Goal: Browse casually: Explore the website without a specific task or goal

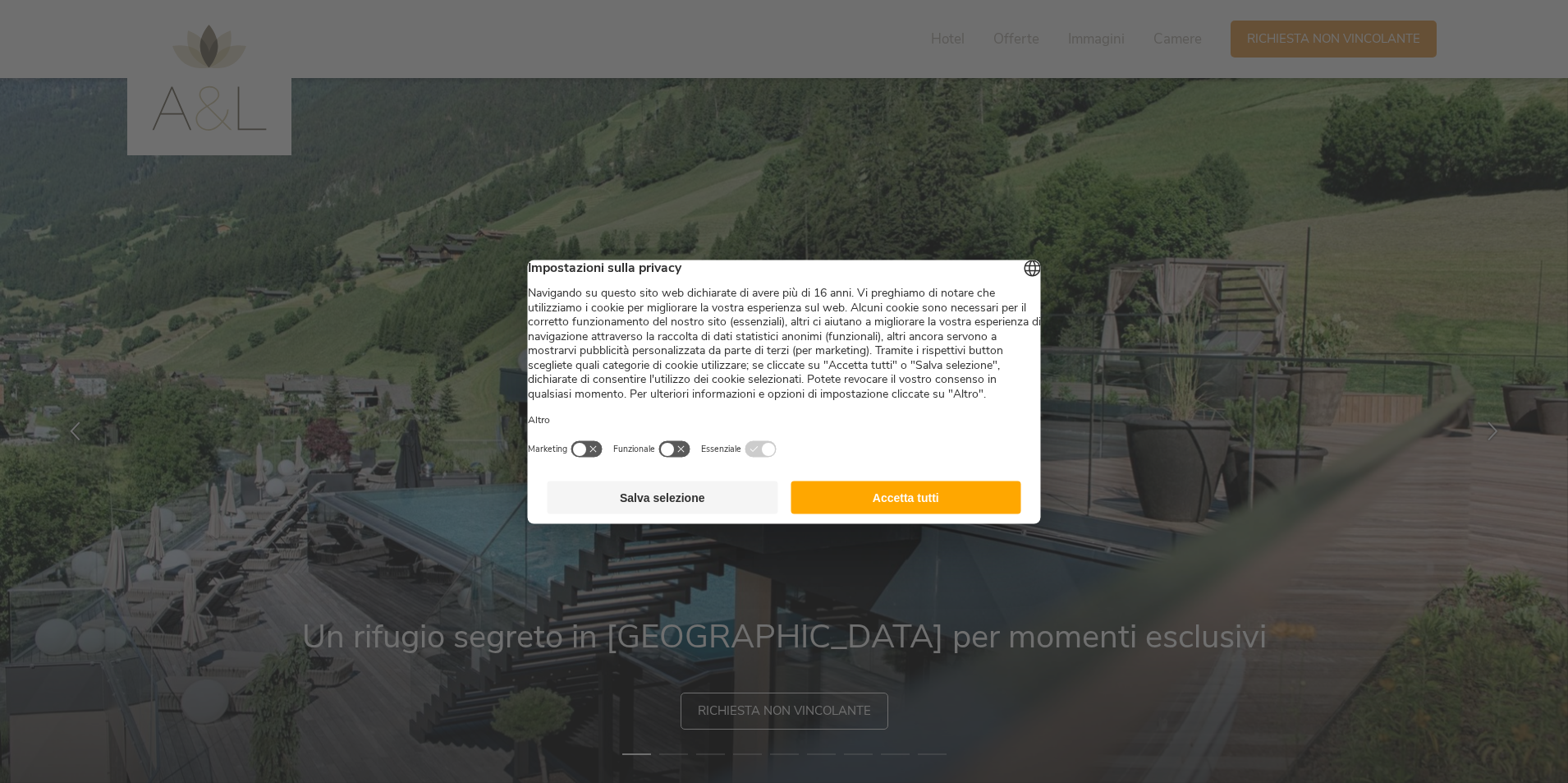
click at [905, 508] on button "Accetta tutti" at bounding box center [906, 497] width 231 height 33
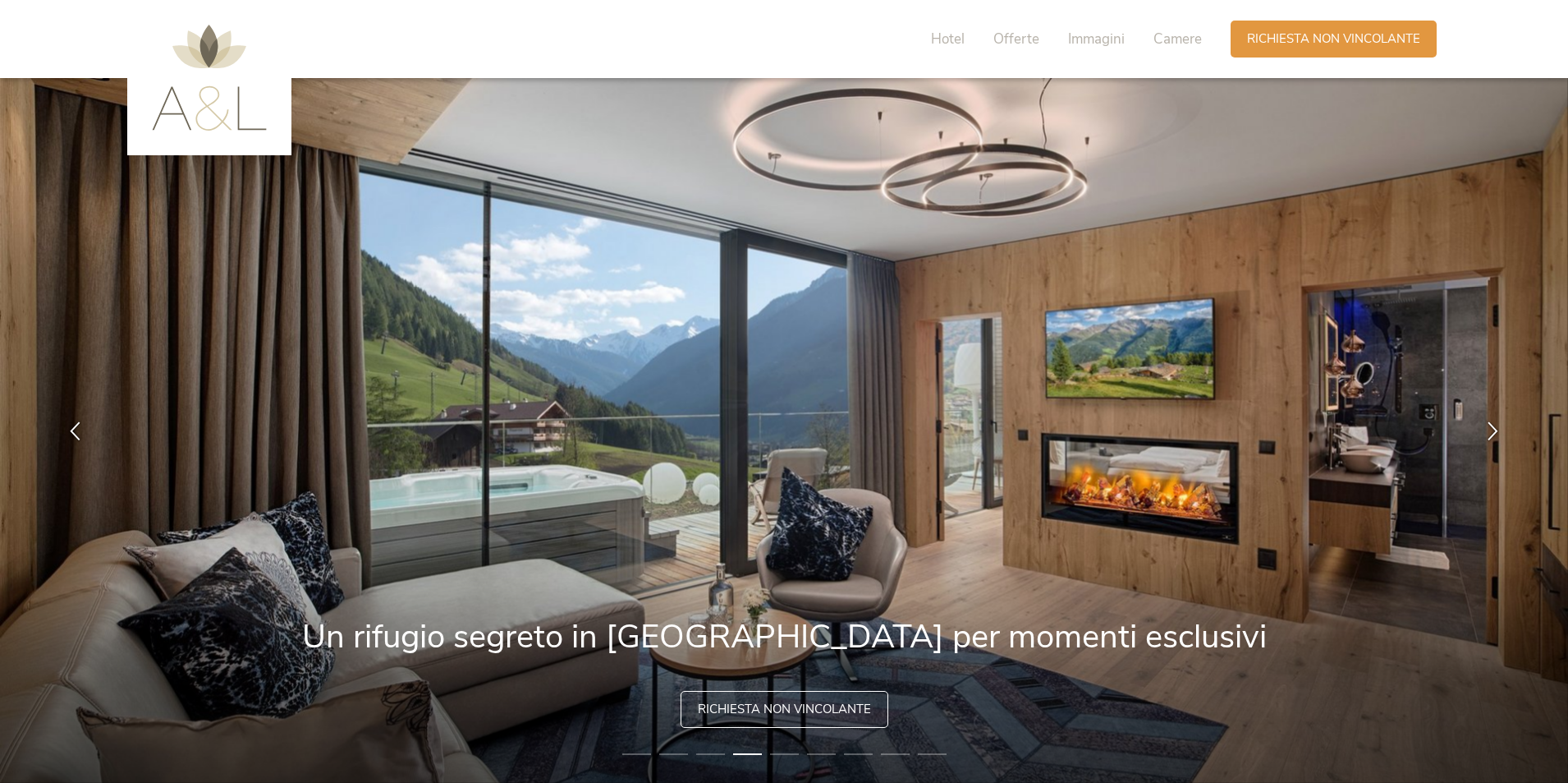
click at [776, 702] on span "Richiesta non vincolante" at bounding box center [784, 709] width 173 height 17
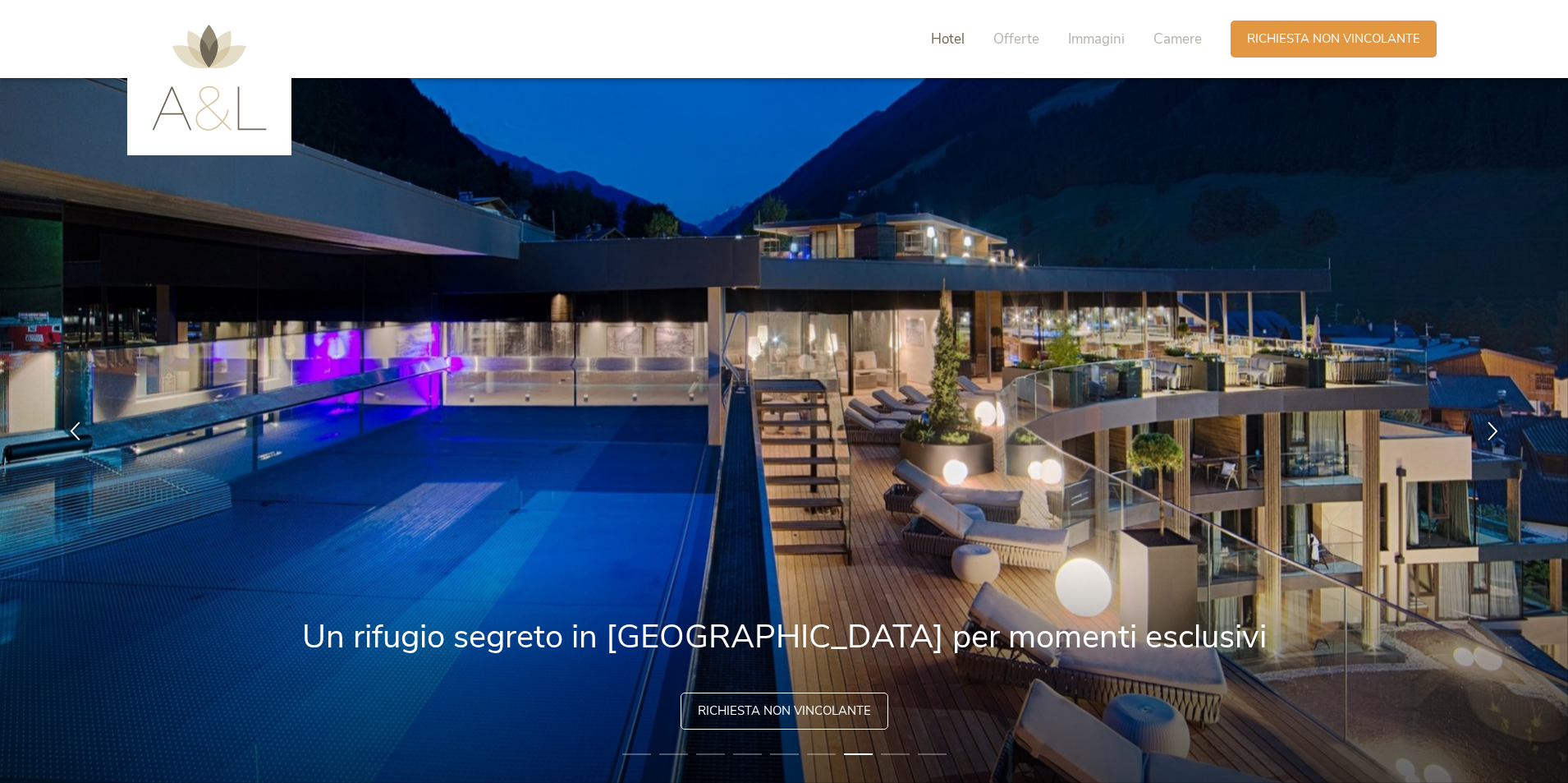
click at [944, 35] on span "Hotel" at bounding box center [947, 39] width 34 height 19
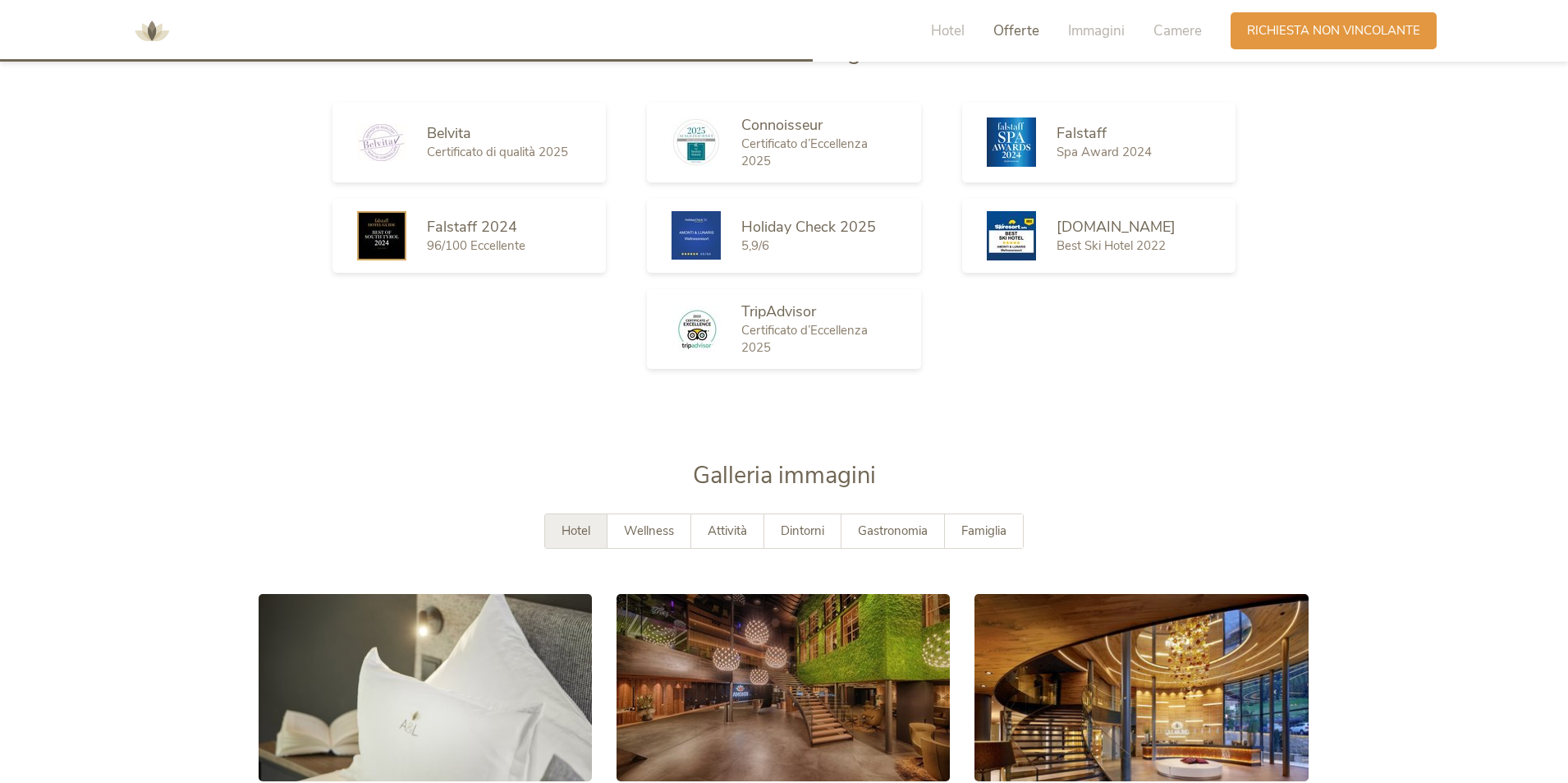
scroll to position [2811, 0]
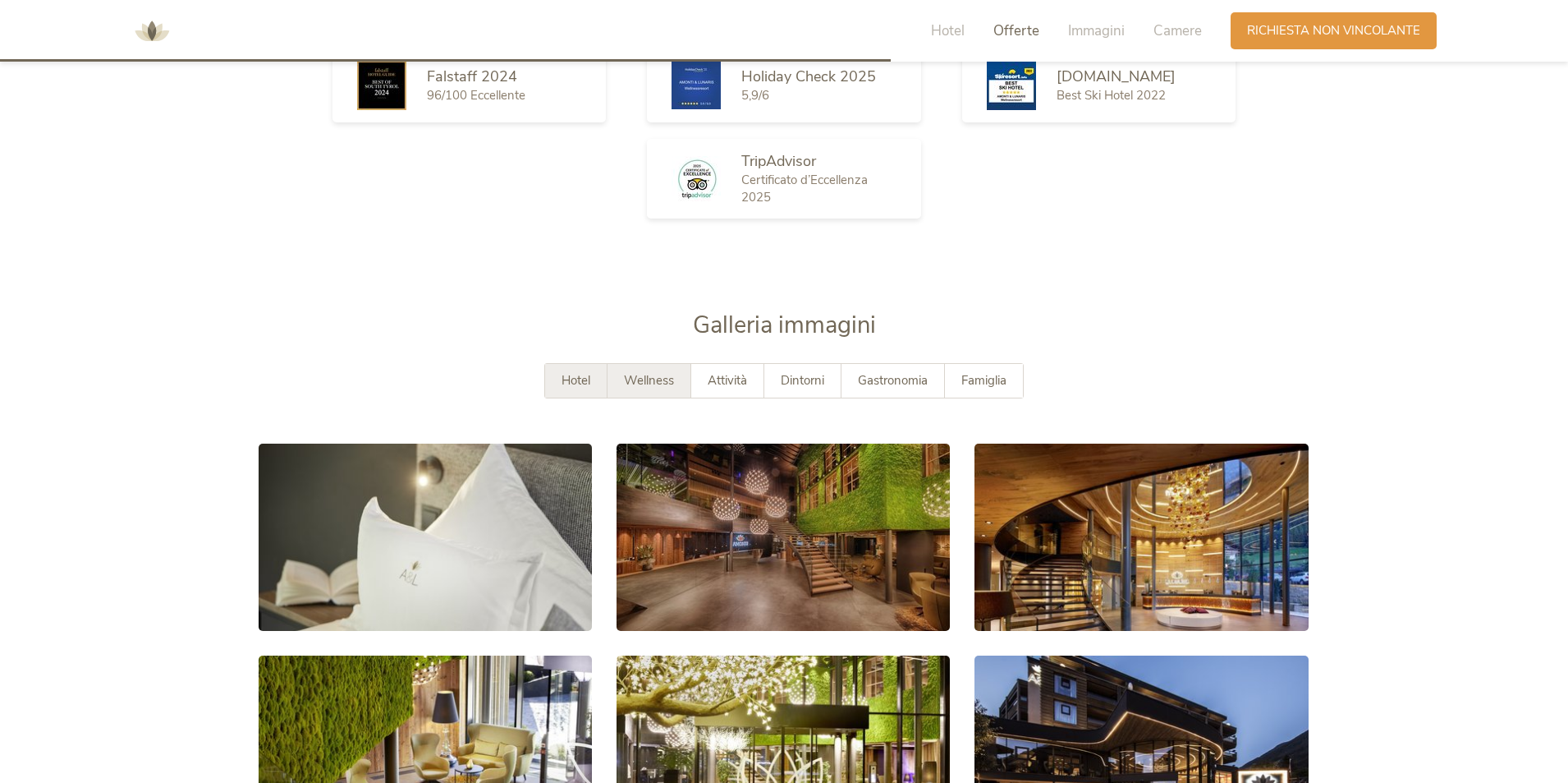
click at [624, 387] on span "Wellness" at bounding box center [649, 380] width 50 height 16
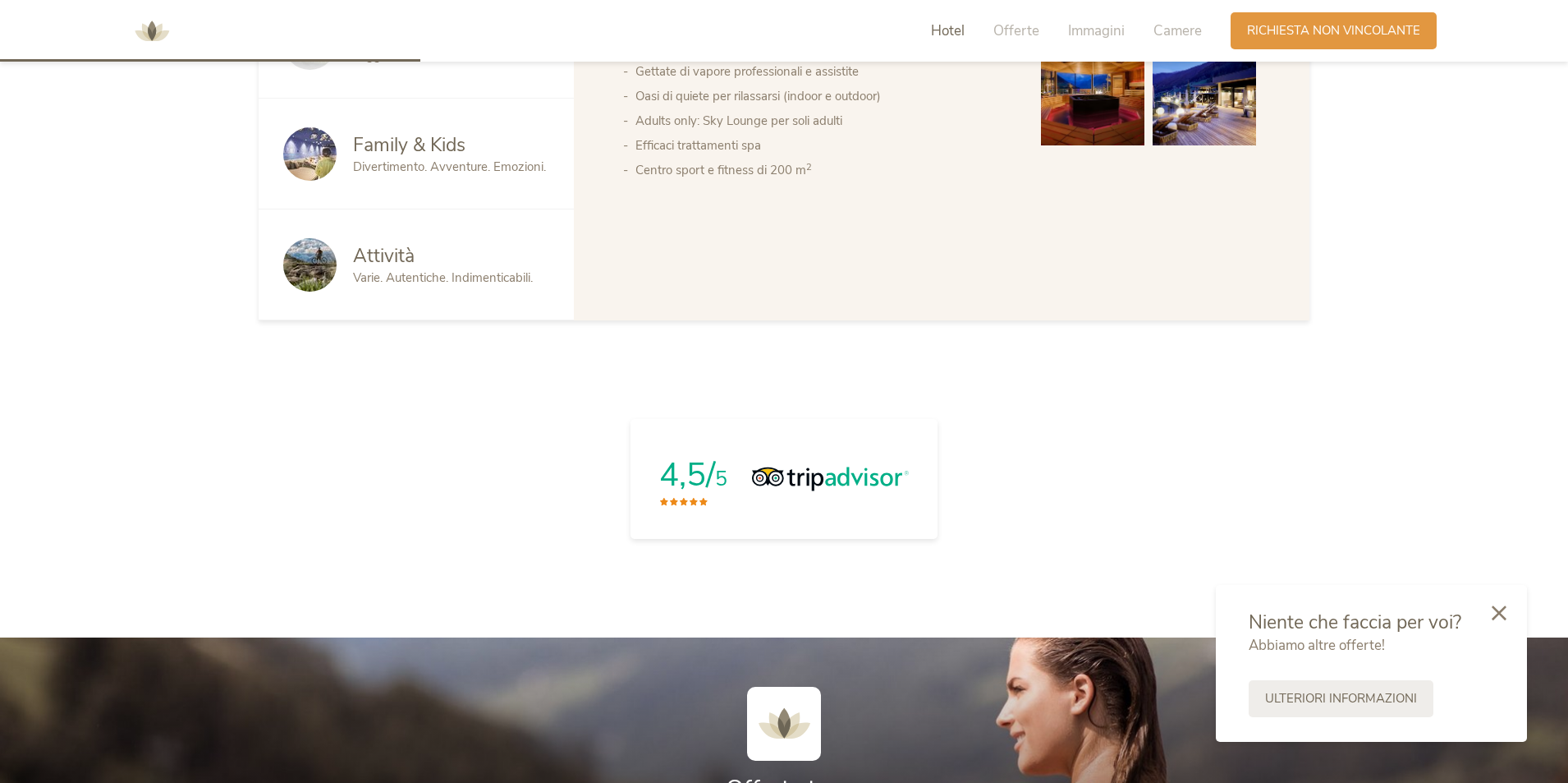
scroll to position [1086, 0]
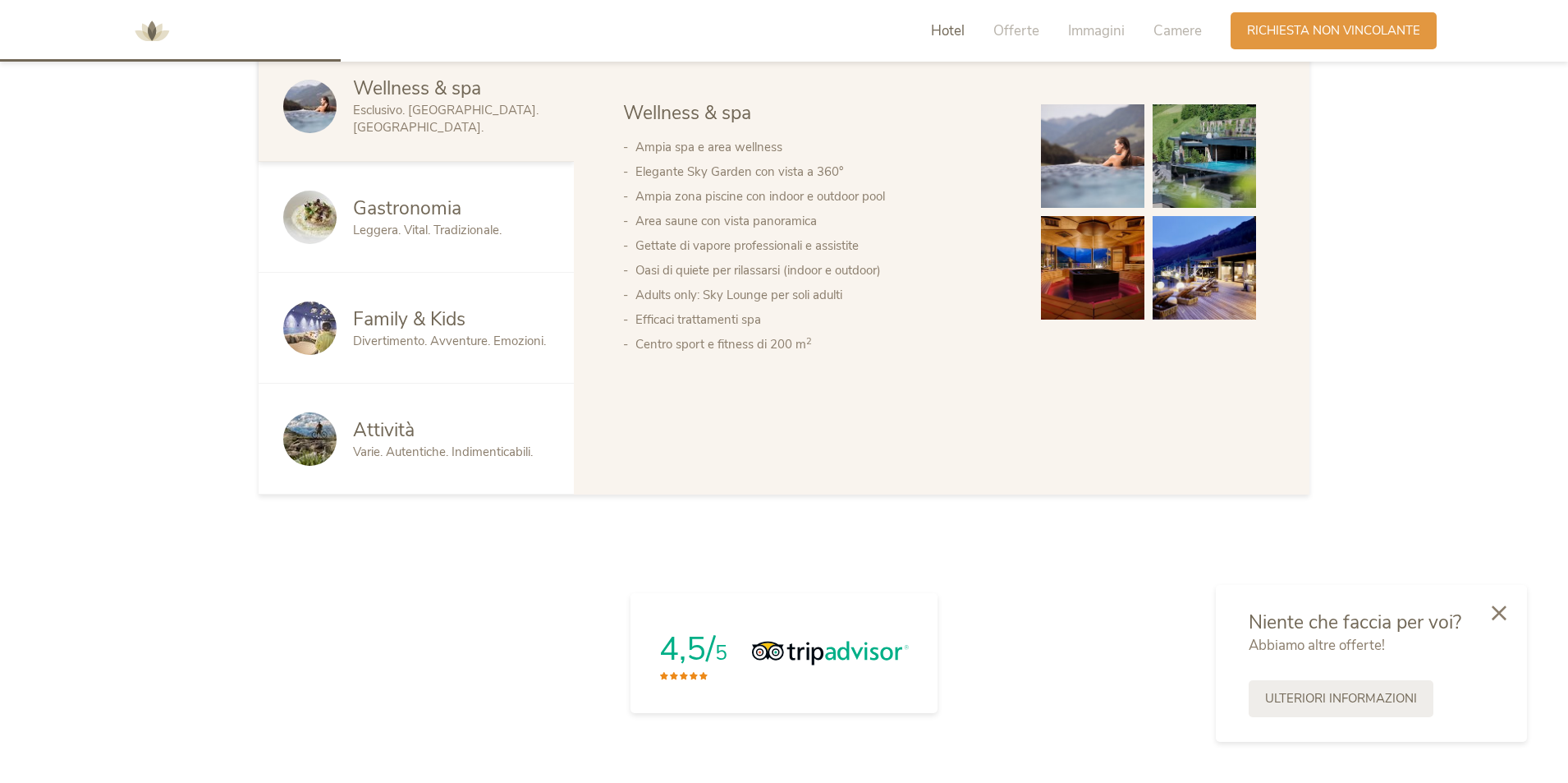
click at [383, 207] on span "Gastronomia" at bounding box center [407, 207] width 108 height 25
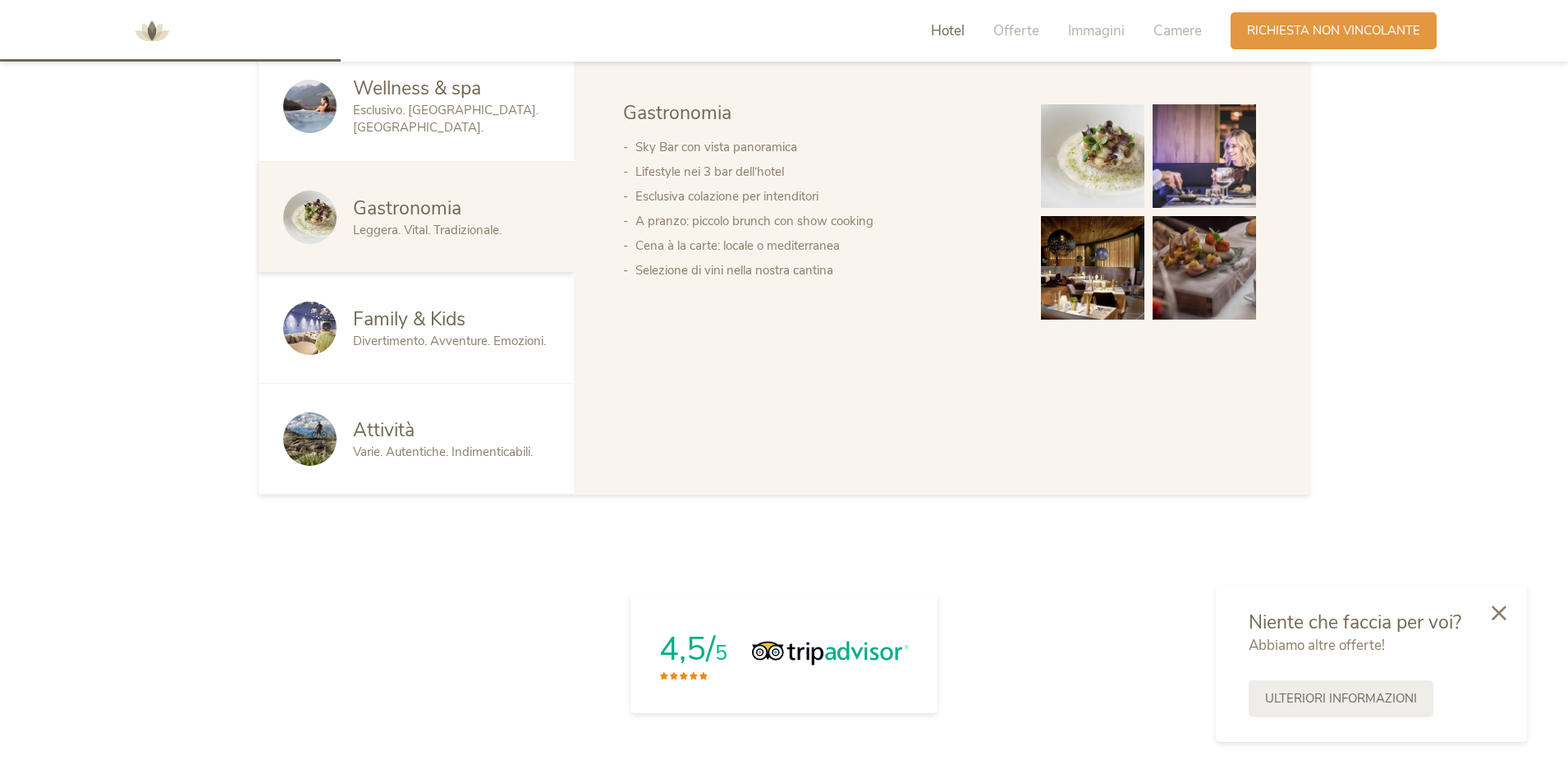
click at [465, 127] on div "Esclusivo. [GEOGRAPHIC_DATA]. [GEOGRAPHIC_DATA]." at bounding box center [451, 119] width 196 height 35
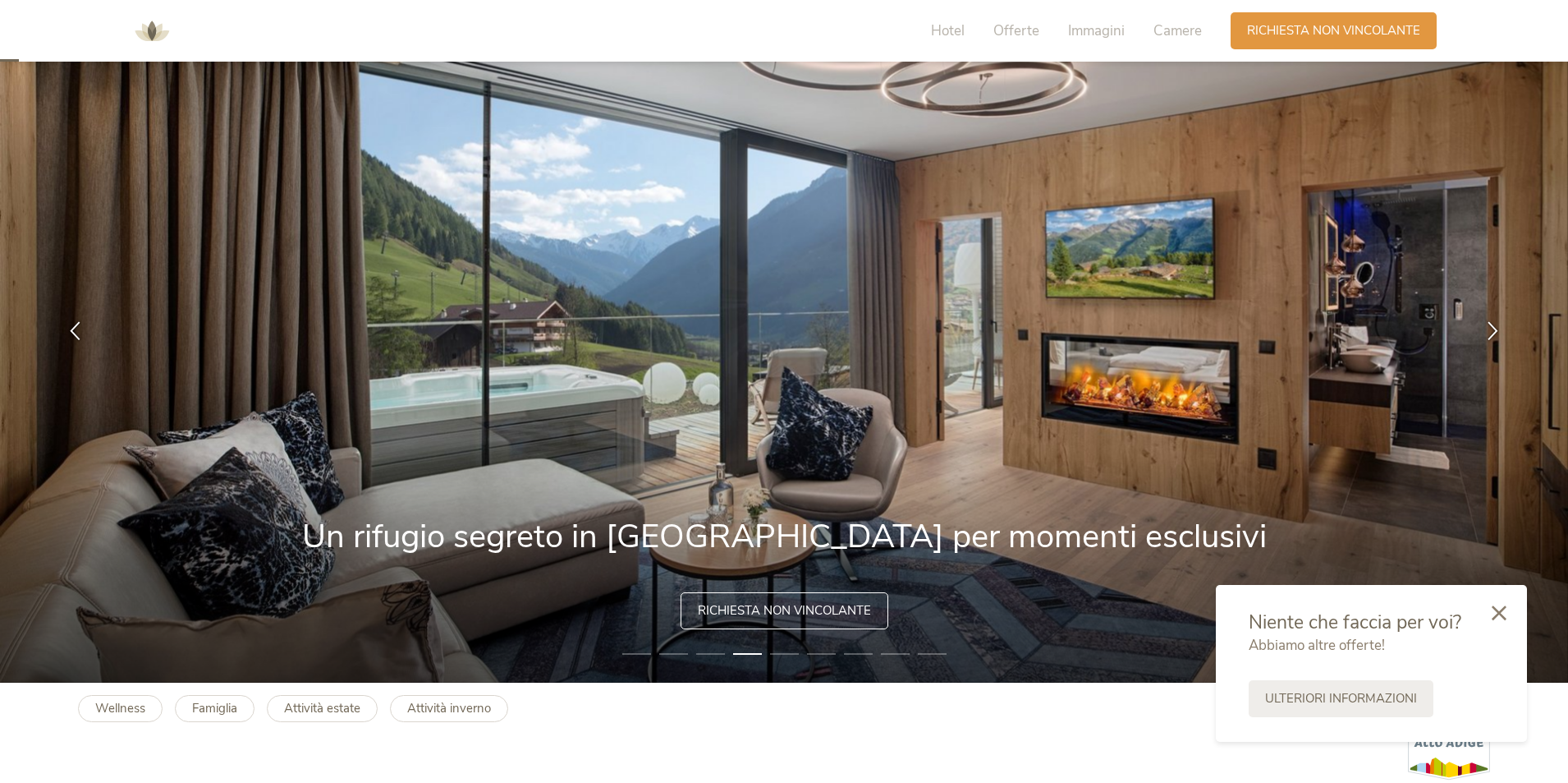
scroll to position [0, 0]
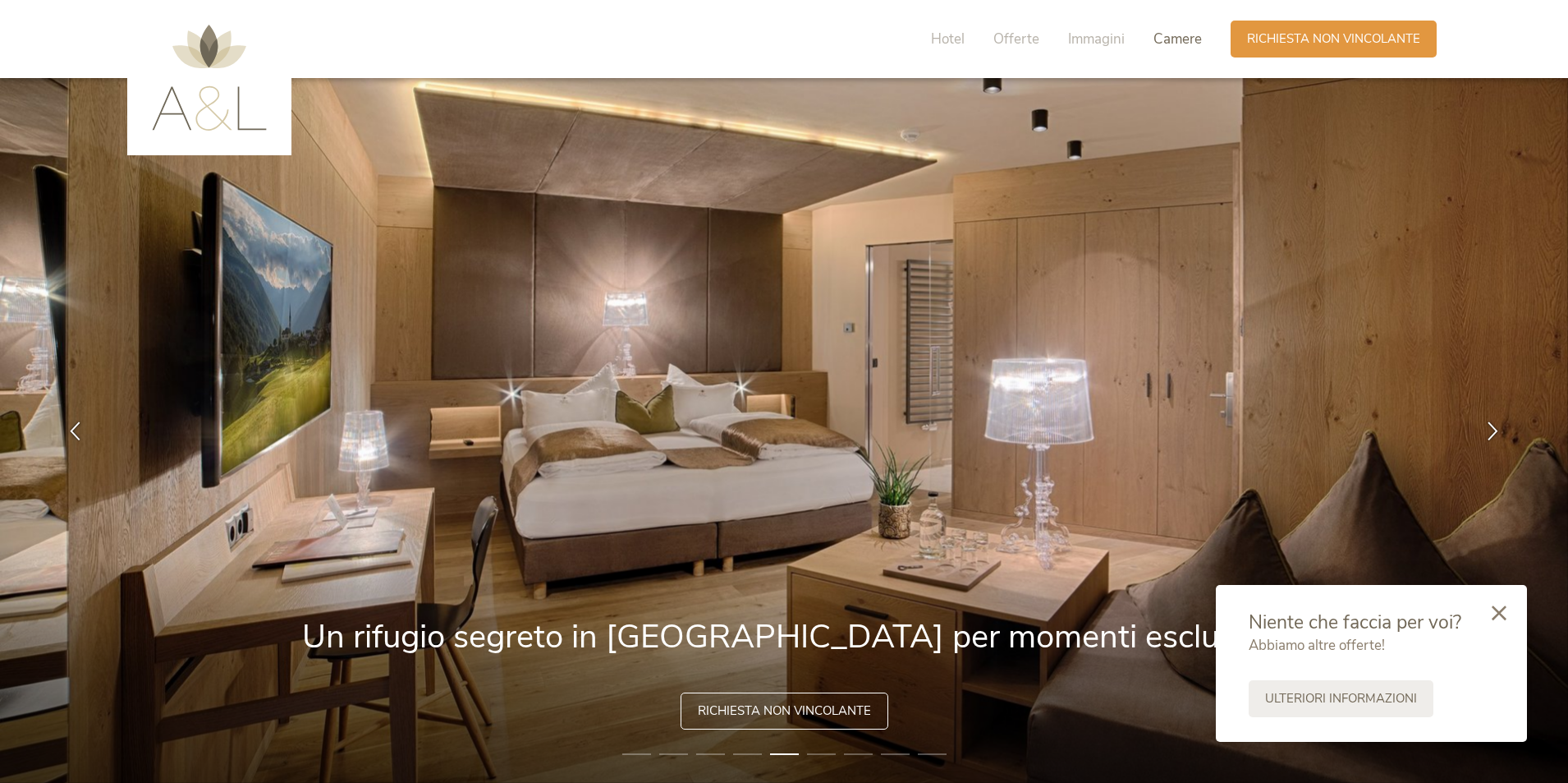
click at [1180, 39] on span "Camere" at bounding box center [1178, 39] width 49 height 19
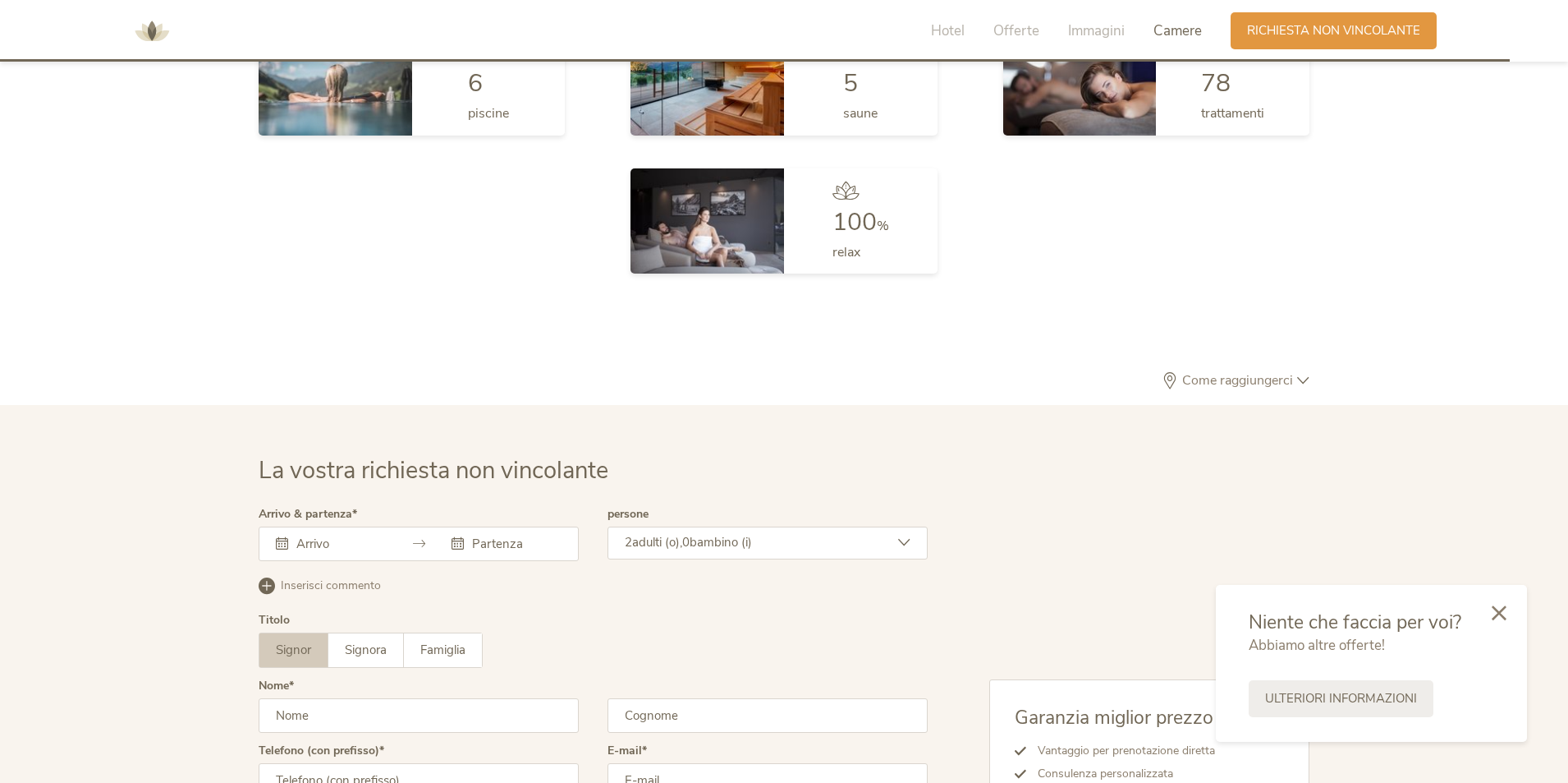
scroll to position [5002, 0]
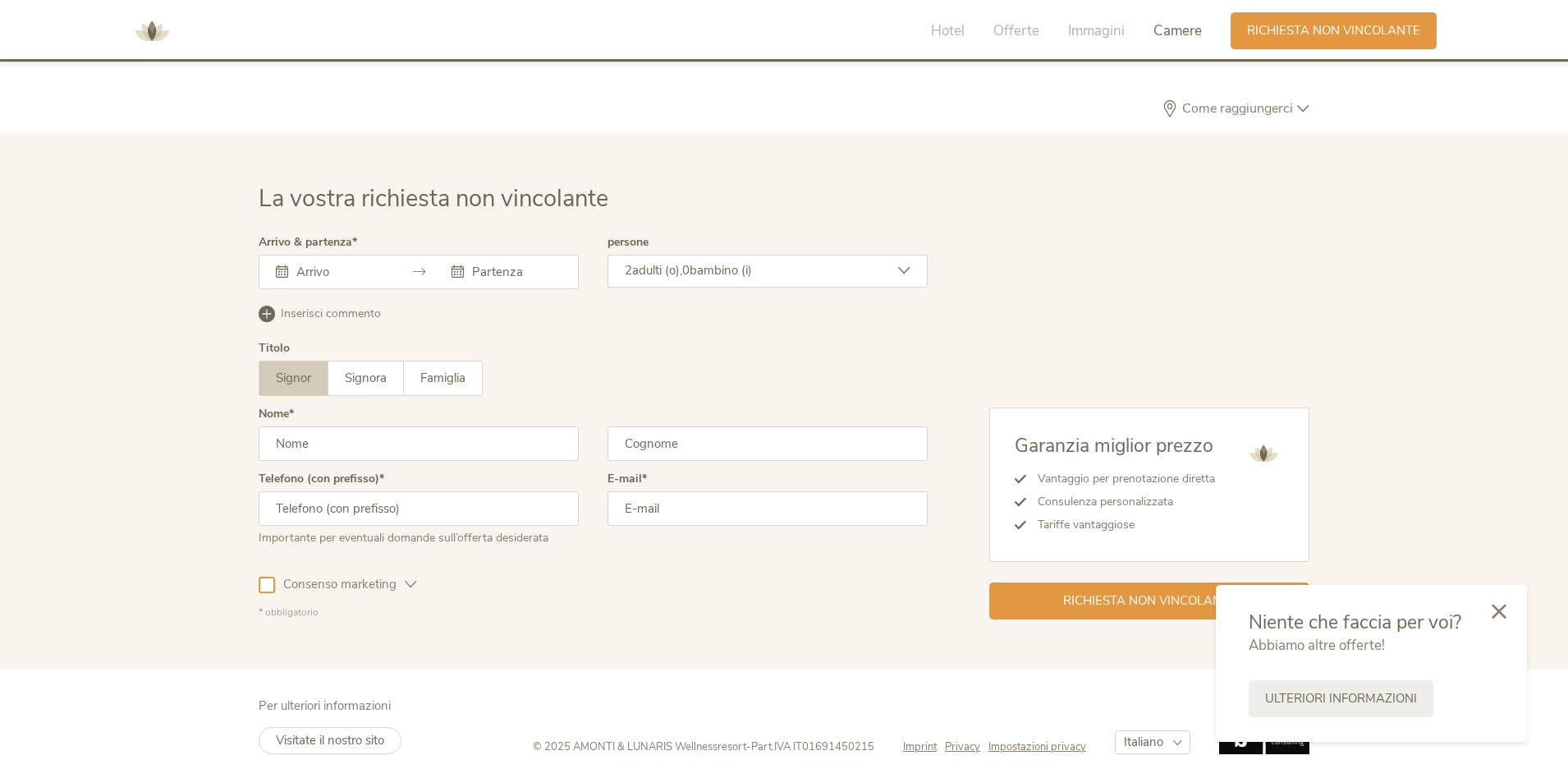
click at [1493, 618] on icon at bounding box center [1499, 610] width 15 height 15
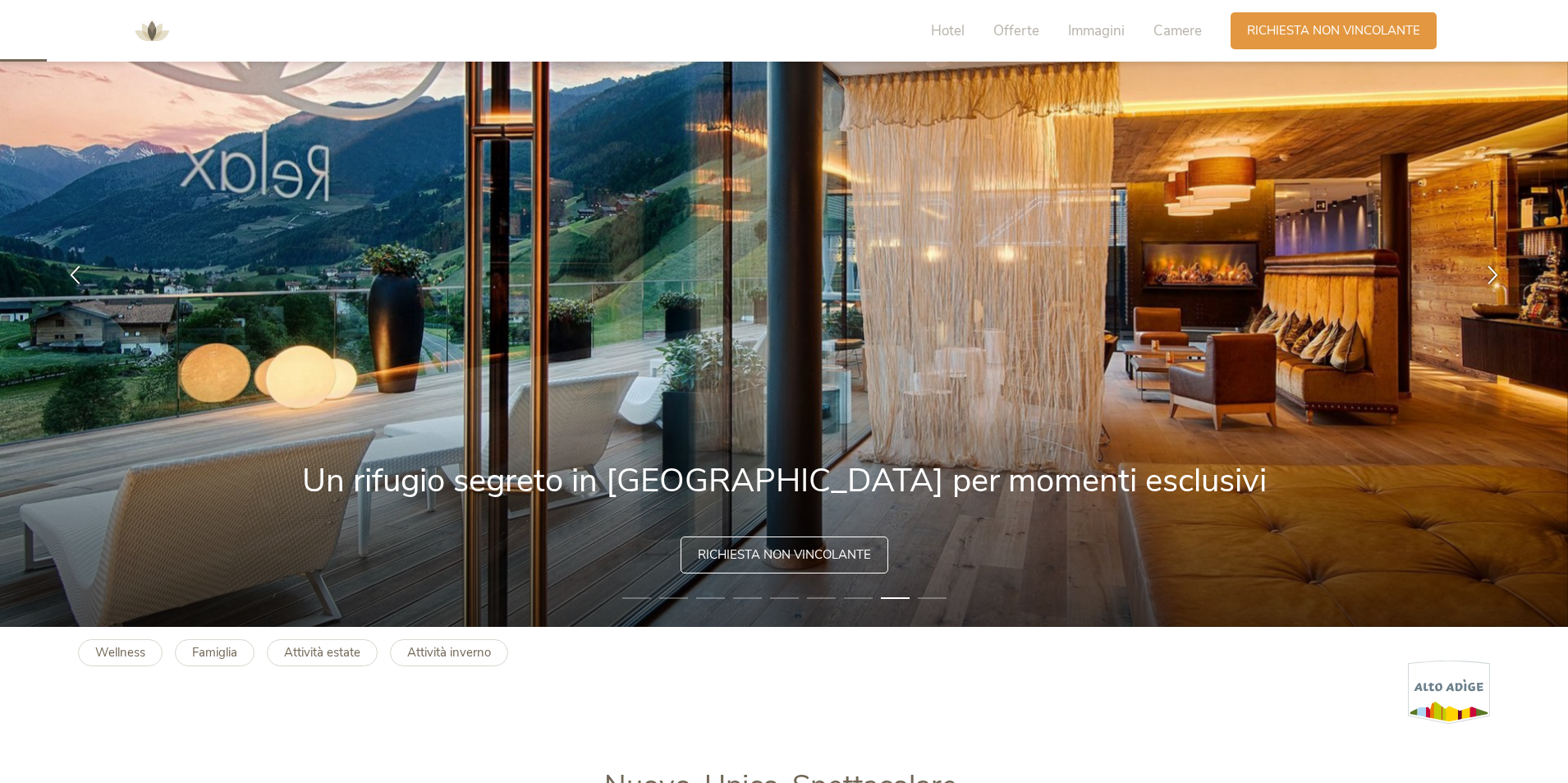
scroll to position [0, 0]
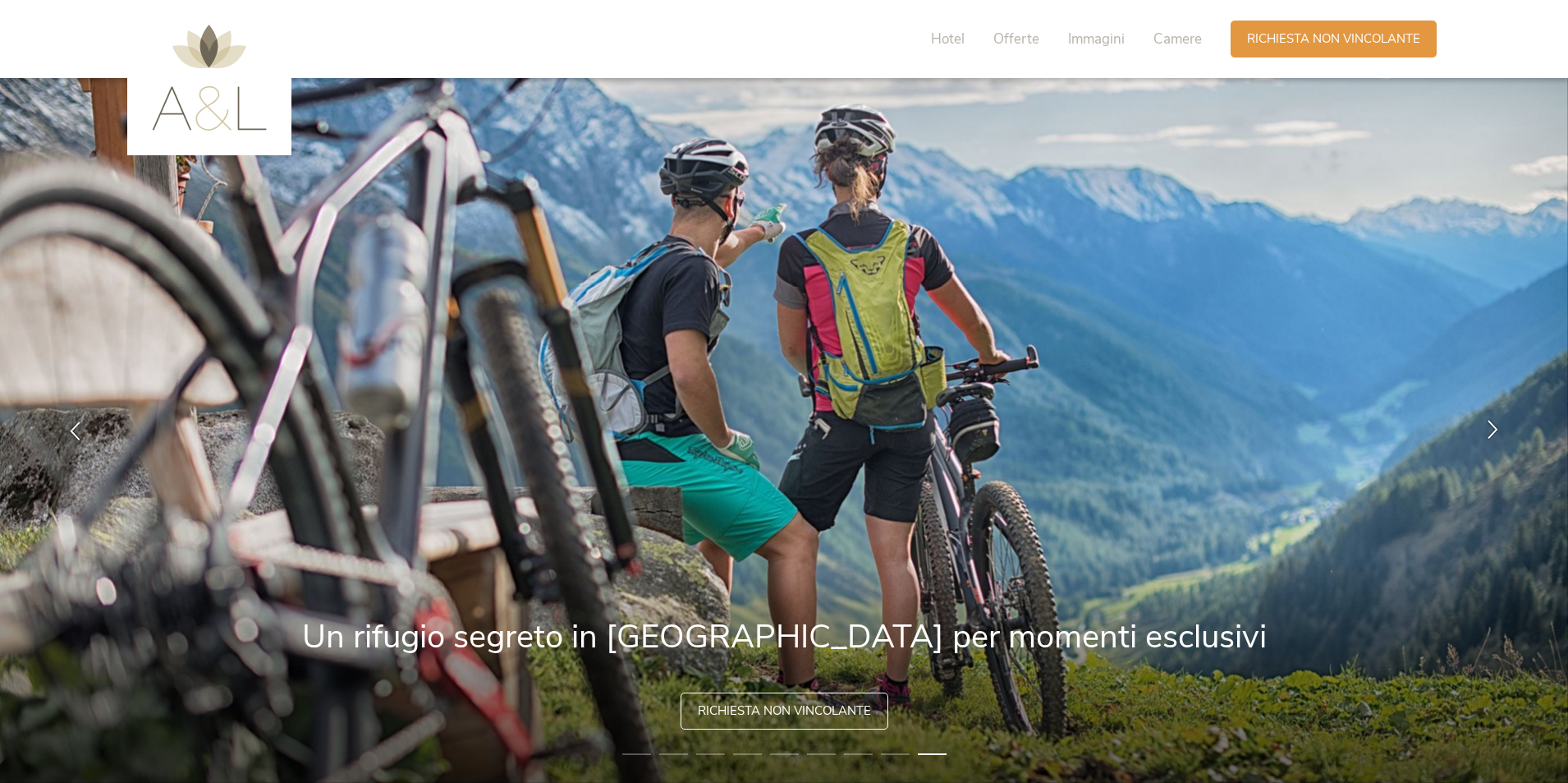
click at [1494, 423] on icon at bounding box center [1493, 429] width 19 height 19
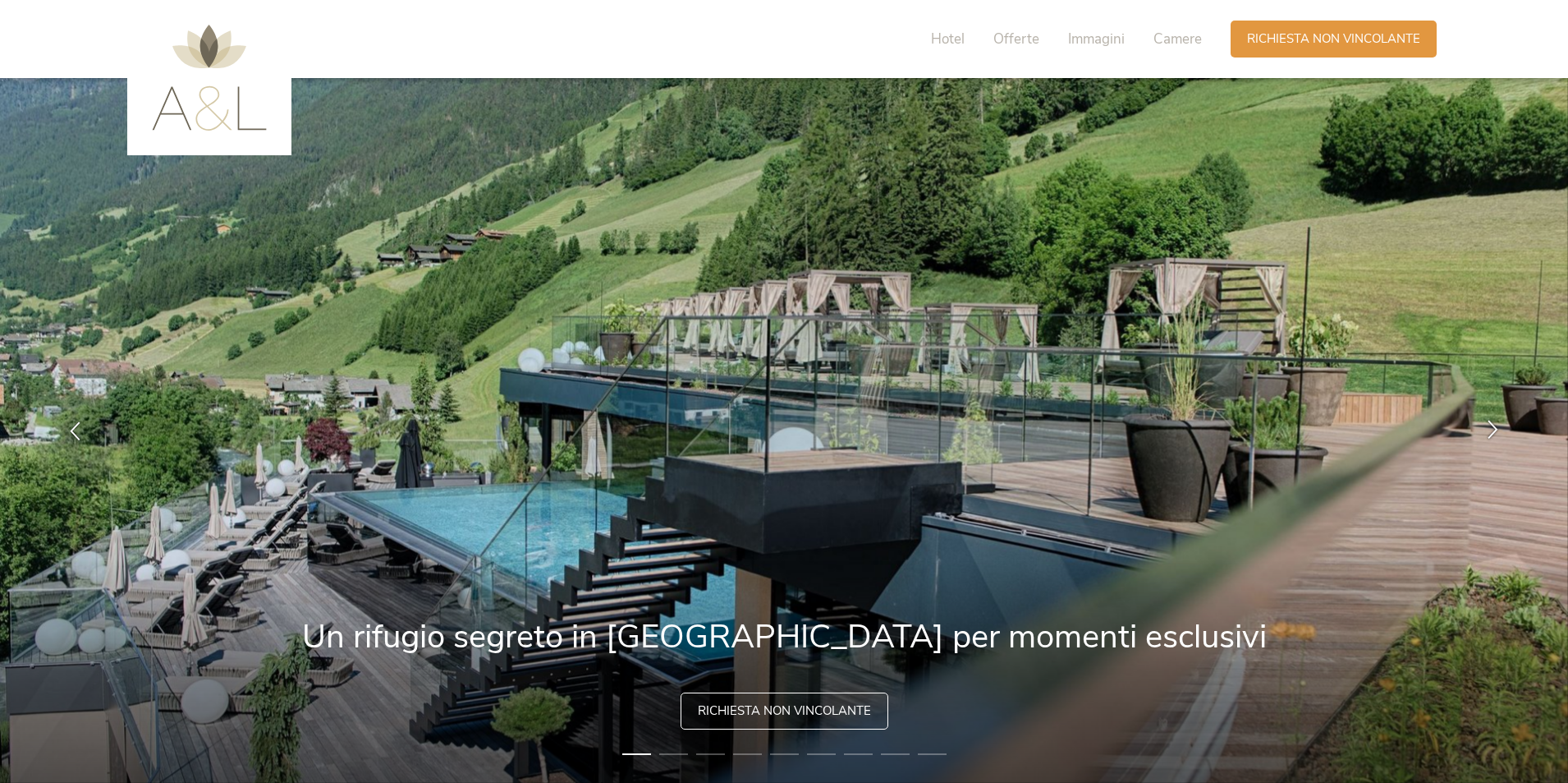
click at [1494, 423] on icon at bounding box center [1493, 429] width 19 height 19
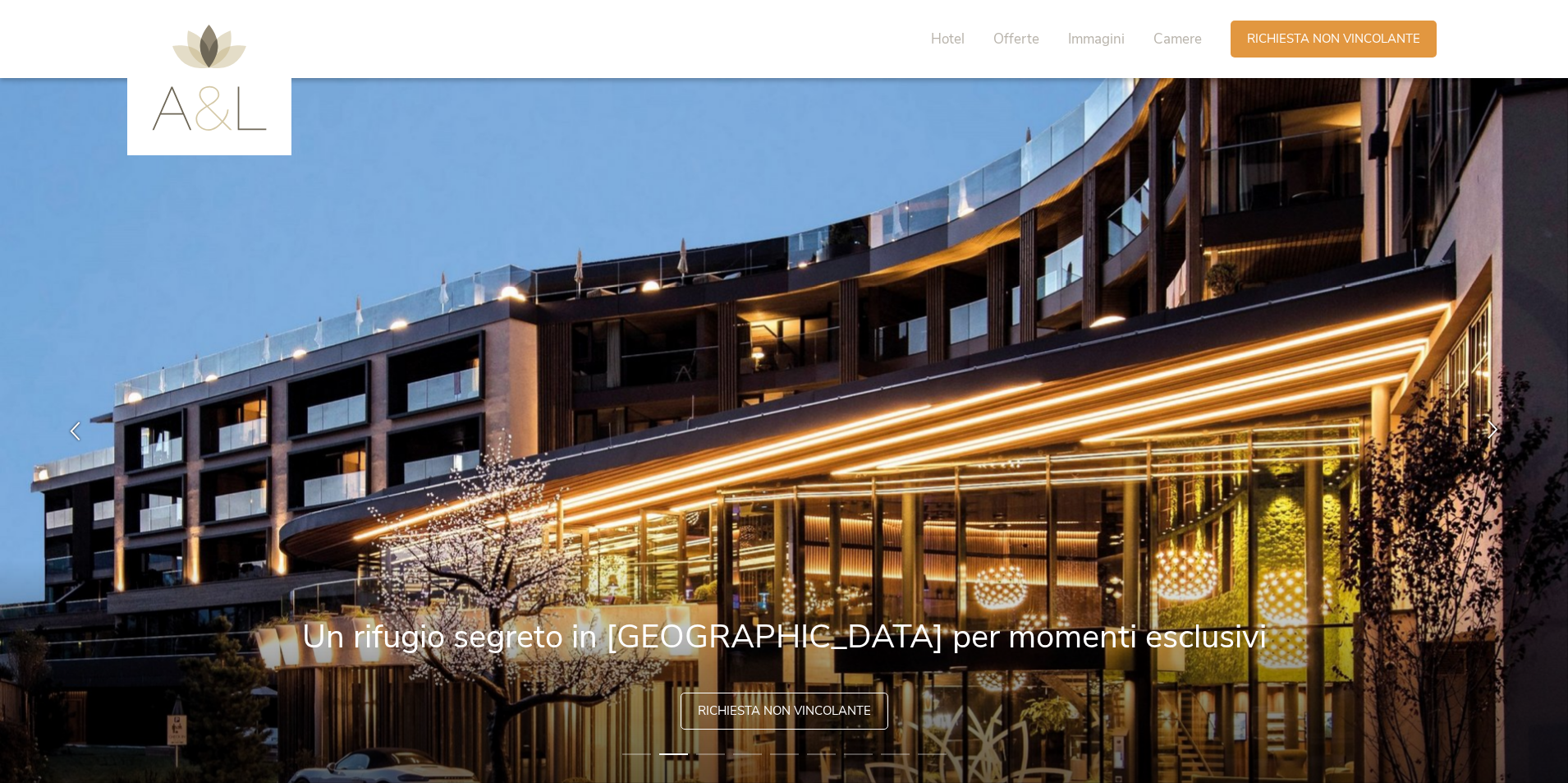
click at [1494, 424] on icon at bounding box center [1493, 429] width 19 height 19
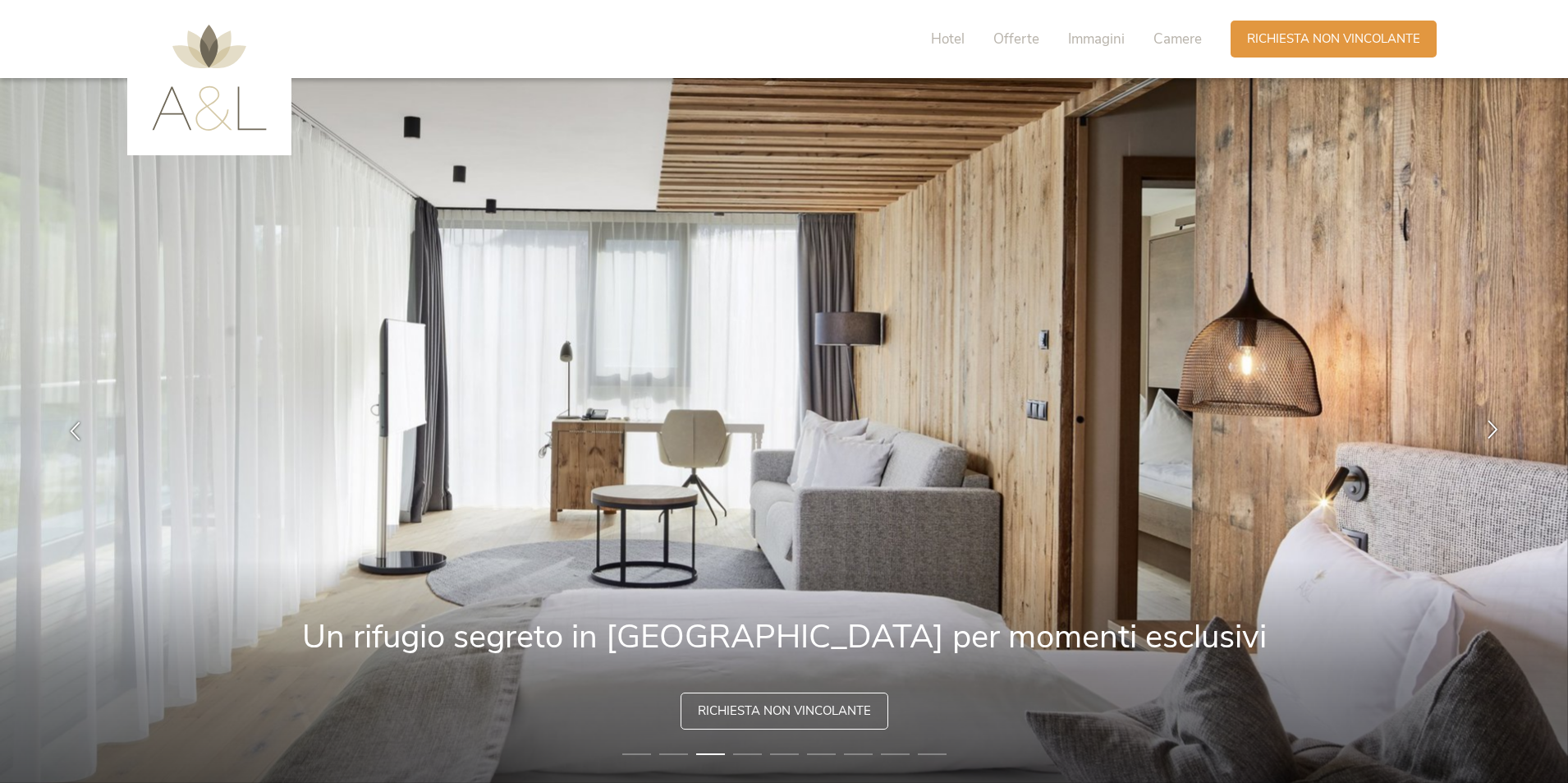
click at [1494, 424] on icon at bounding box center [1493, 429] width 19 height 19
click at [1493, 433] on icon at bounding box center [1493, 429] width 19 height 19
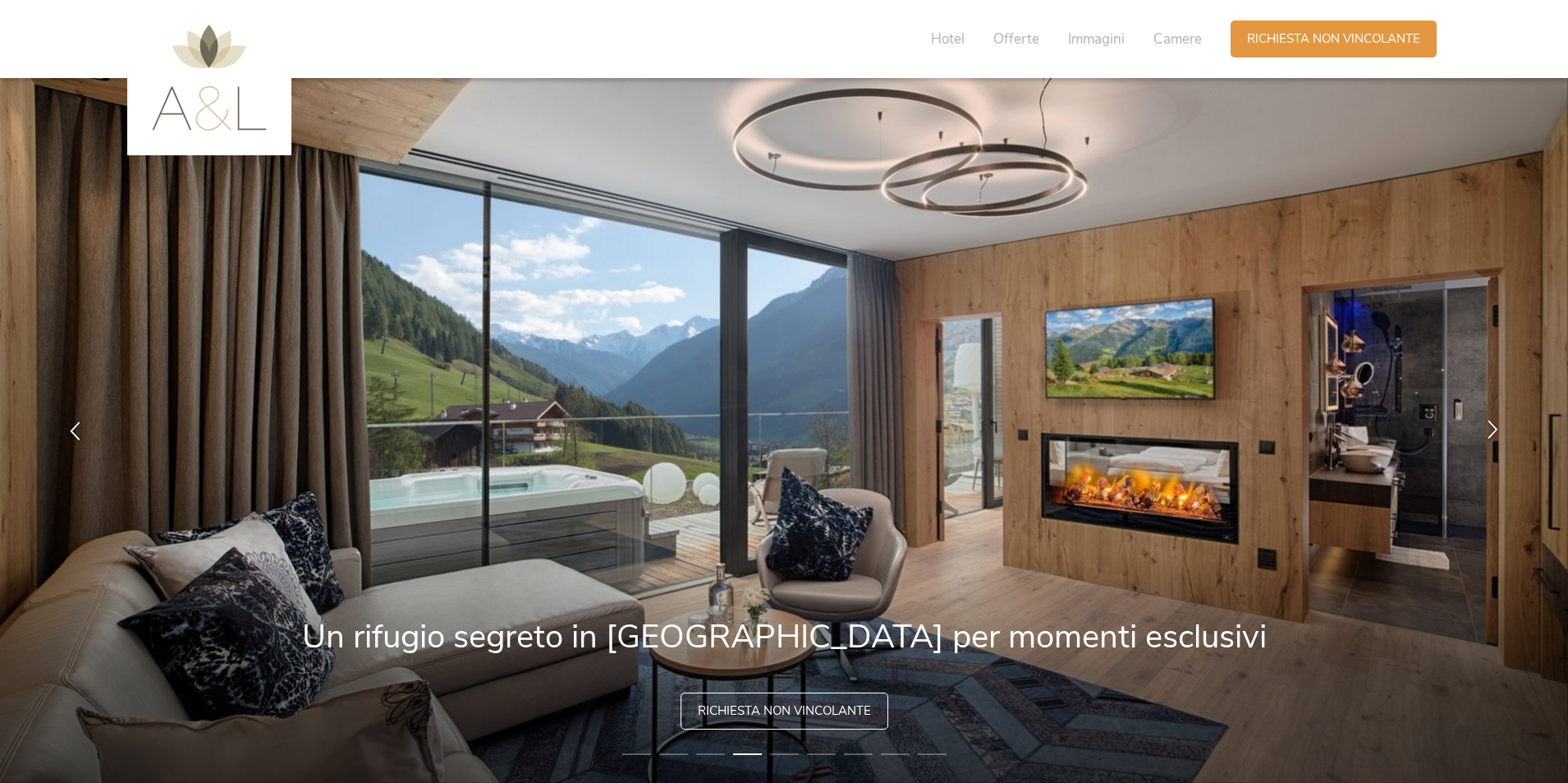
click at [1493, 433] on icon at bounding box center [1493, 429] width 19 height 19
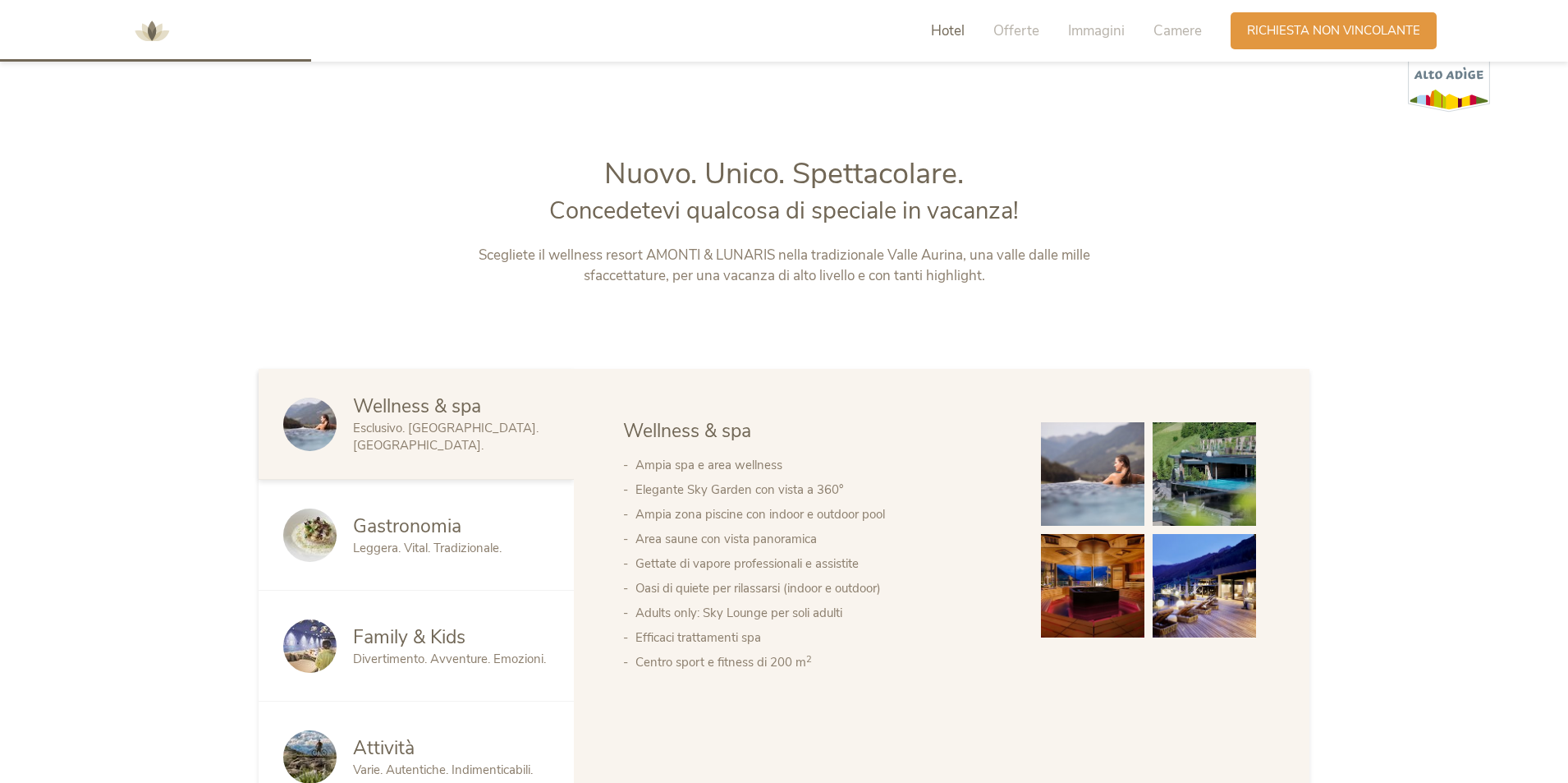
scroll to position [1068, 0]
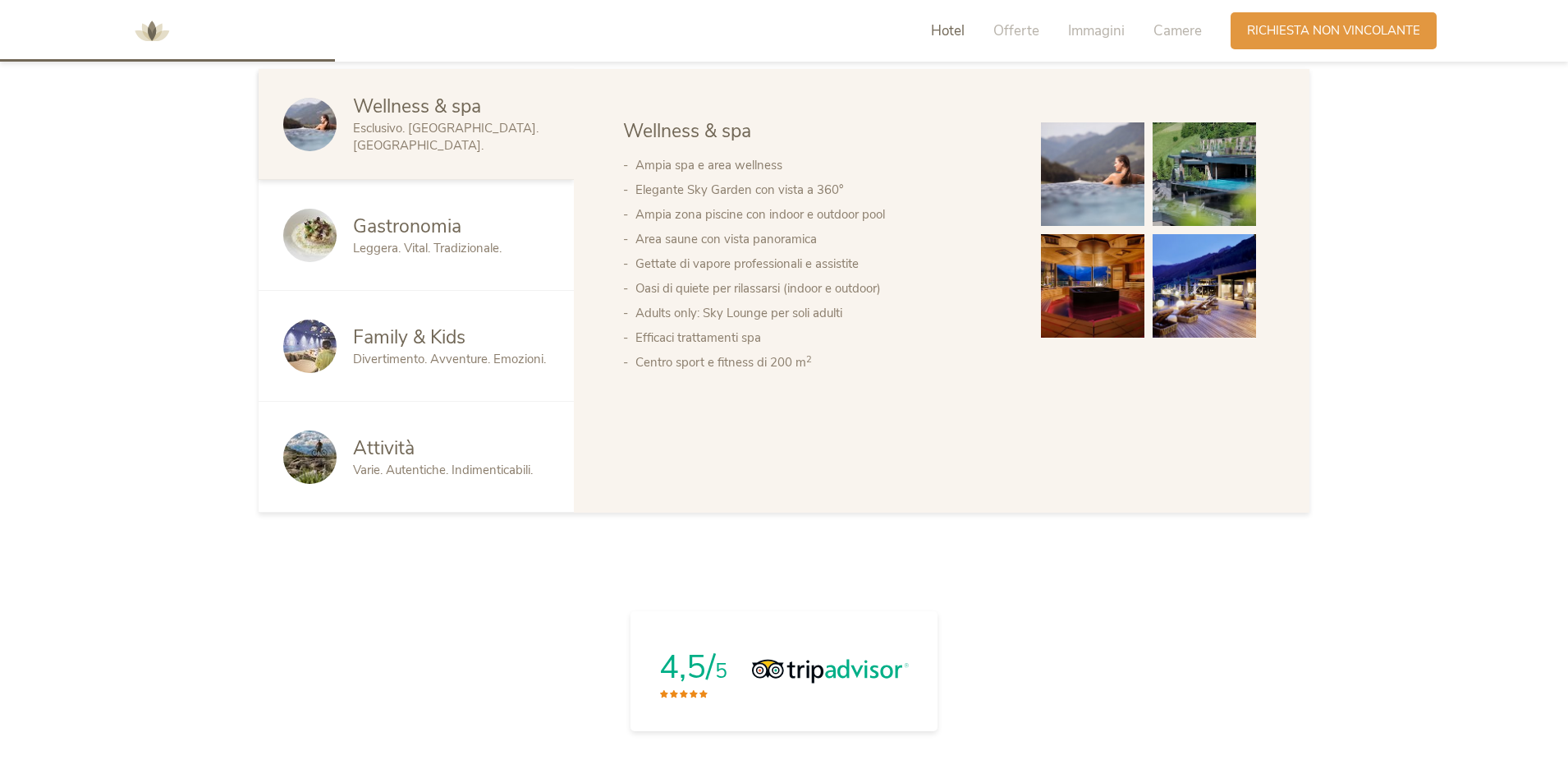
click at [385, 444] on span "Attività" at bounding box center [383, 447] width 62 height 25
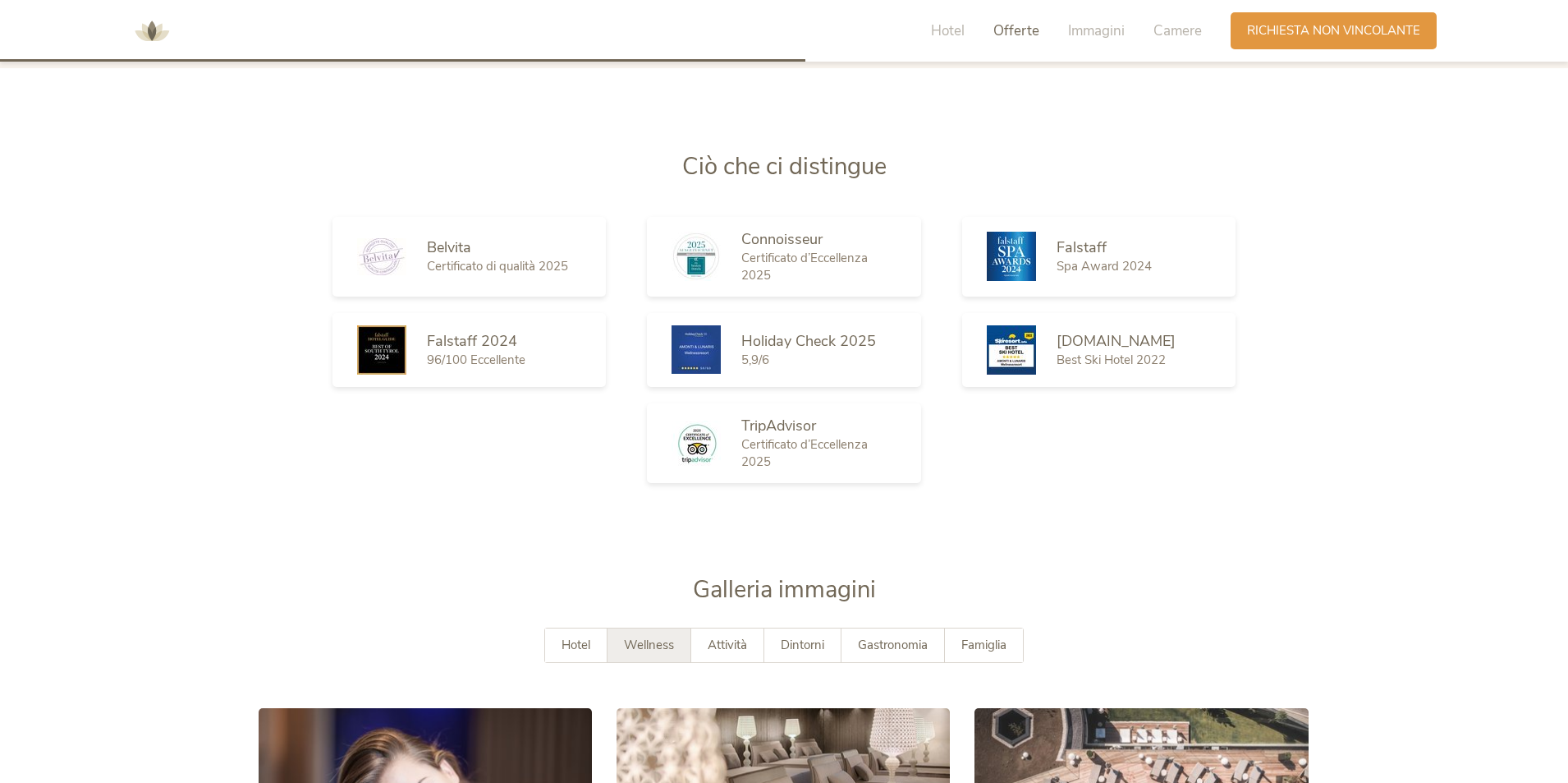
scroll to position [2793, 0]
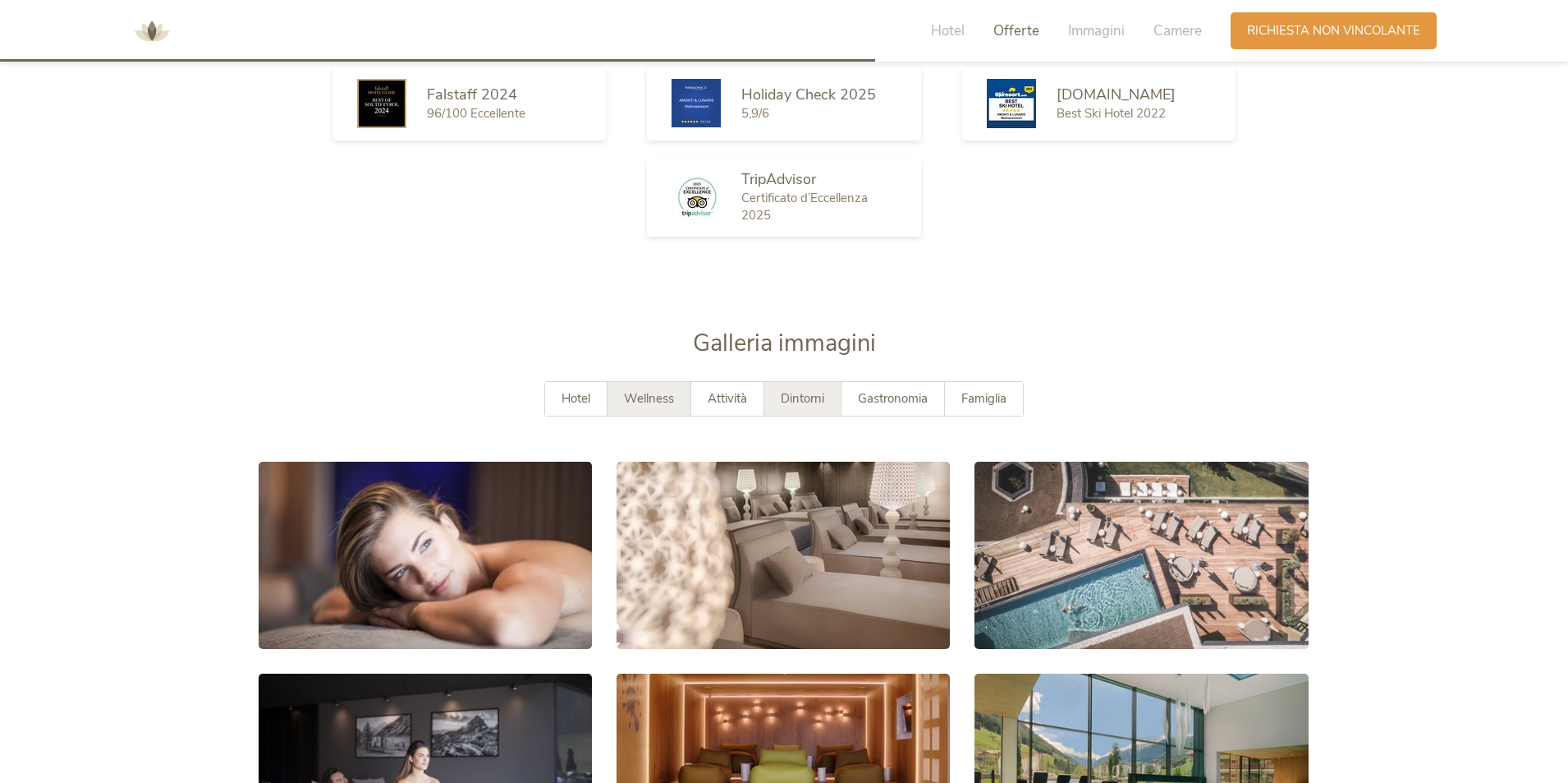
click at [795, 397] on span "Dintorni" at bounding box center [803, 398] width 43 height 16
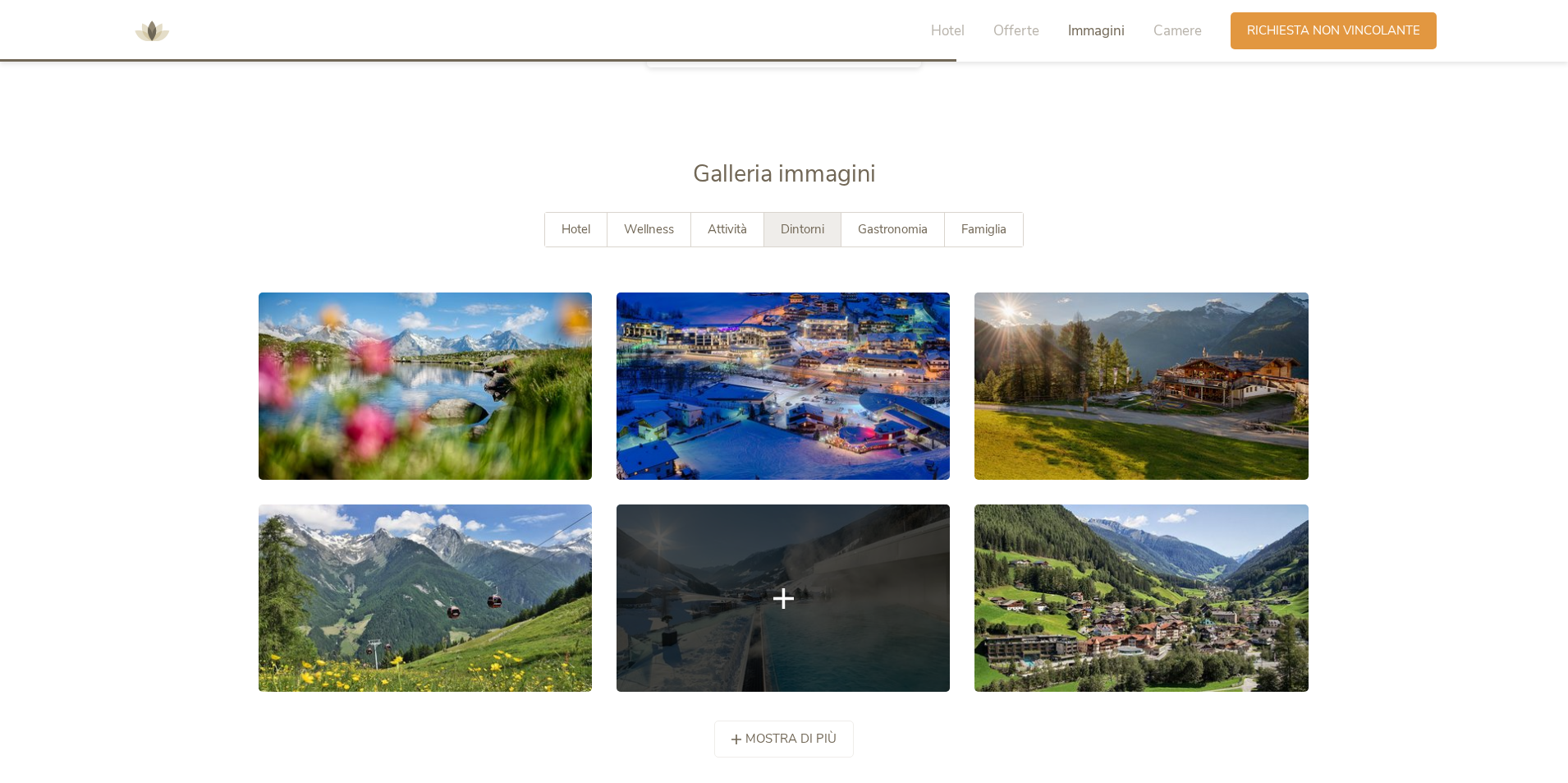
scroll to position [2958, 0]
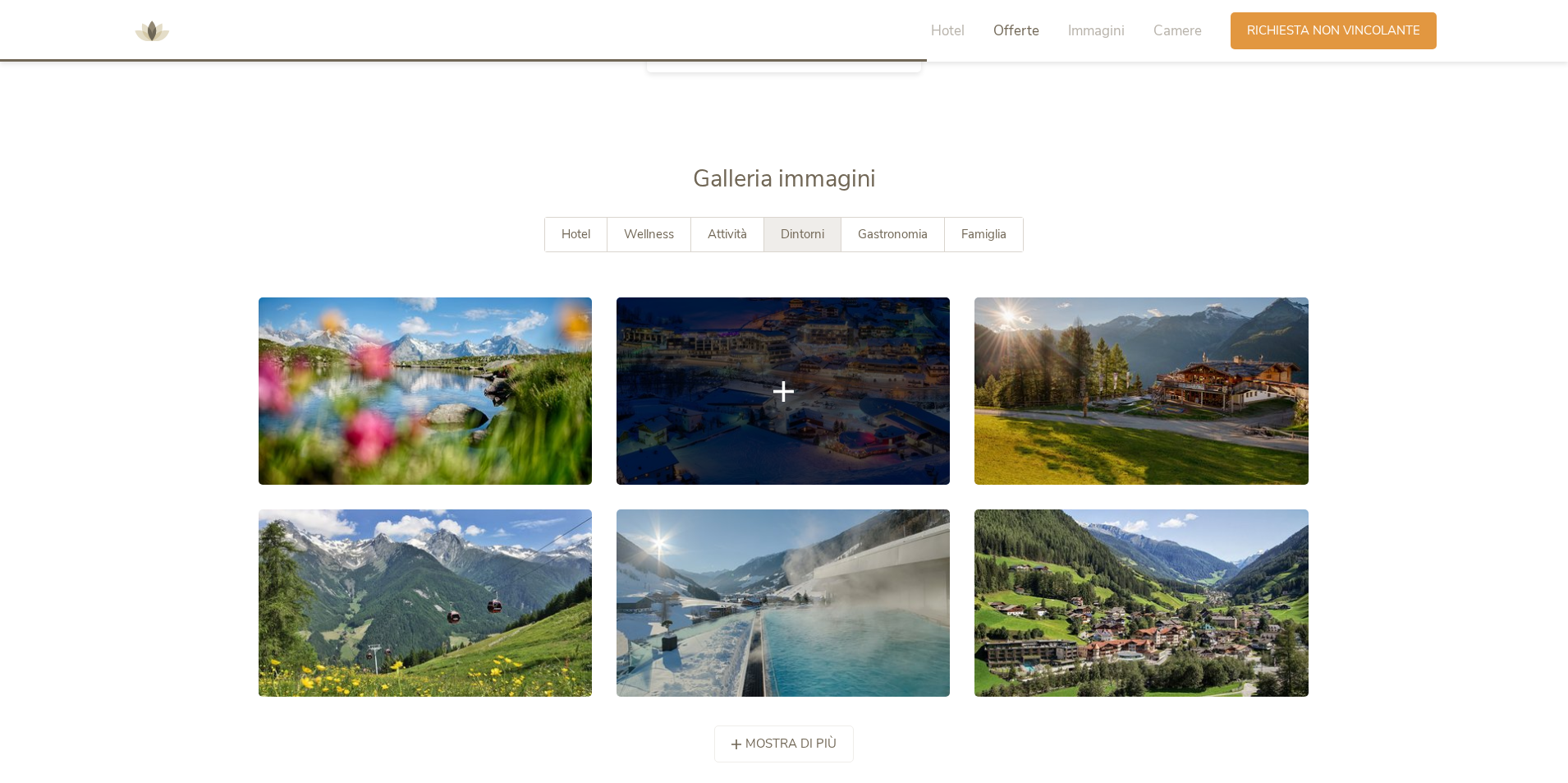
click at [776, 356] on link at bounding box center [783, 391] width 334 height 187
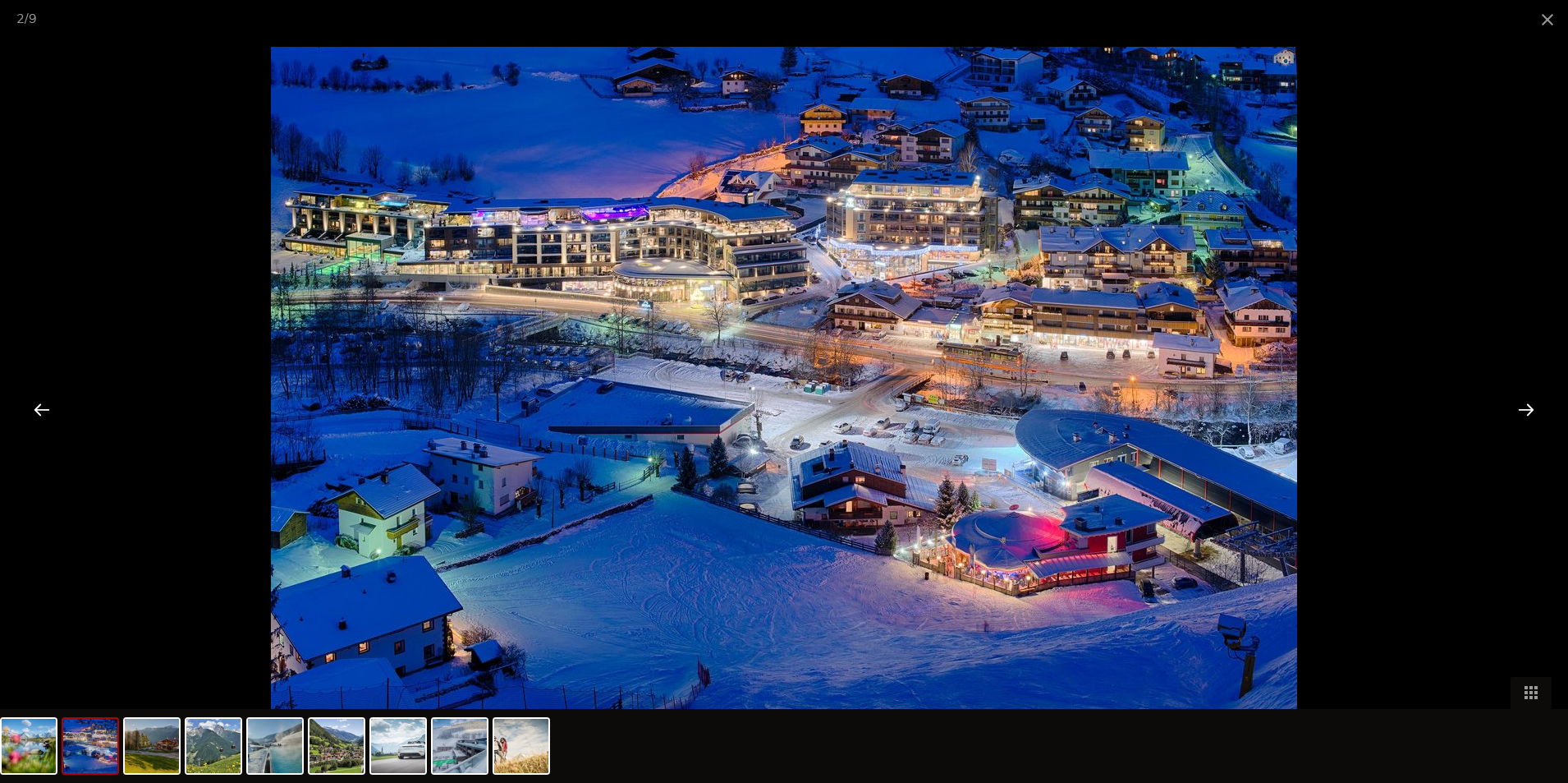
click at [1533, 410] on div at bounding box center [1526, 408] width 51 height 51
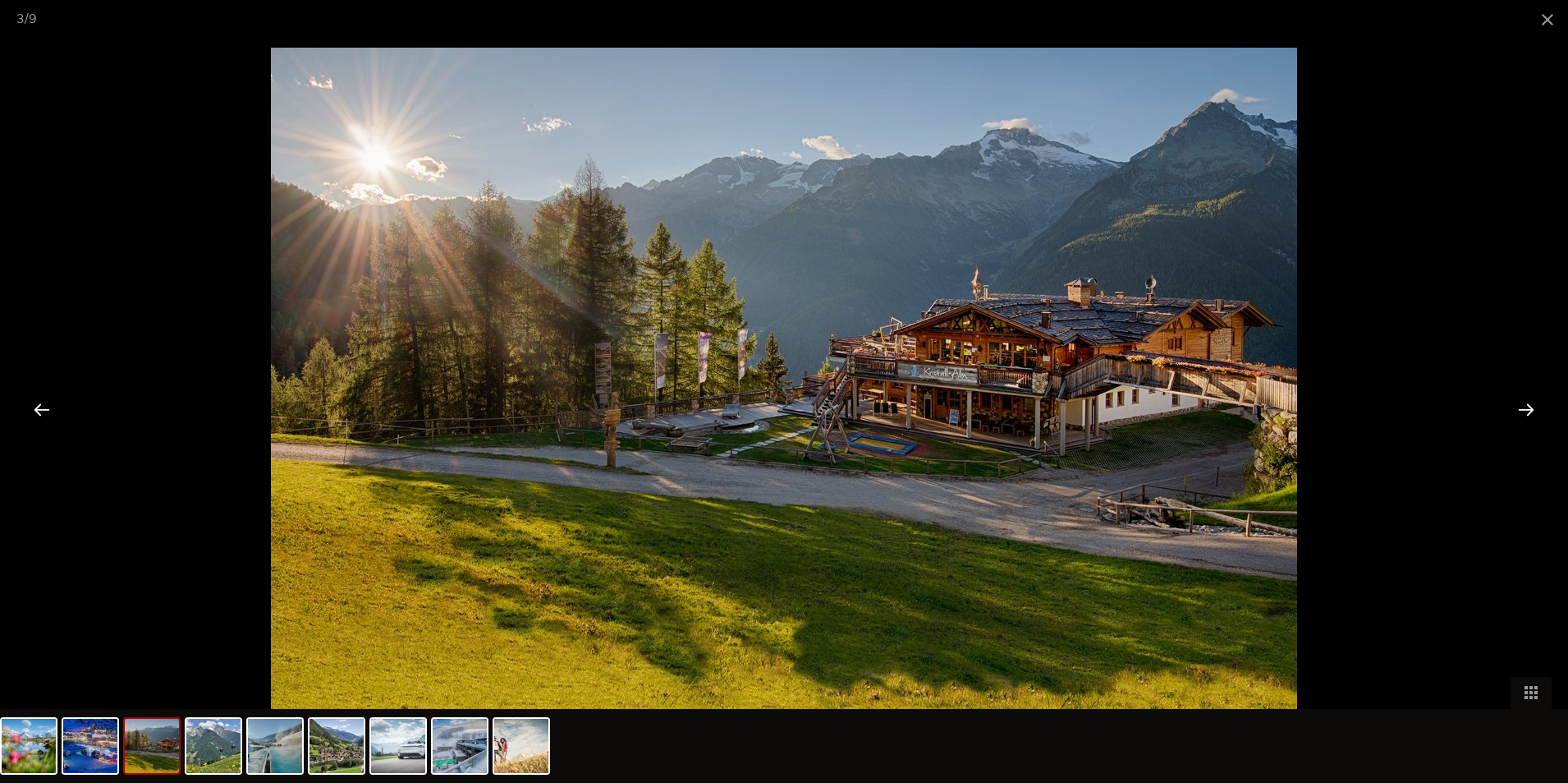
click at [1532, 410] on div at bounding box center [1526, 408] width 51 height 51
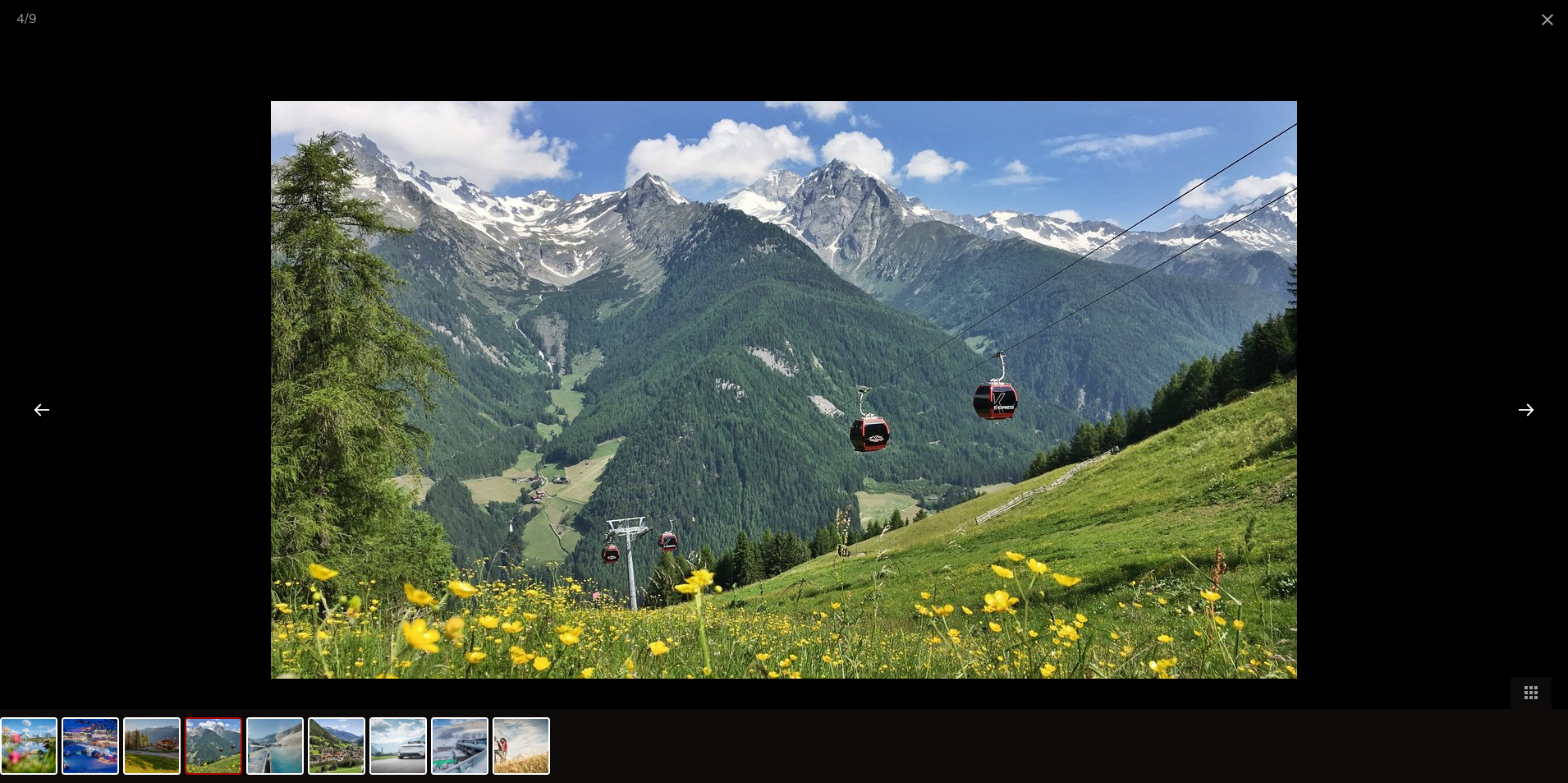
click at [1532, 410] on div at bounding box center [1526, 408] width 51 height 51
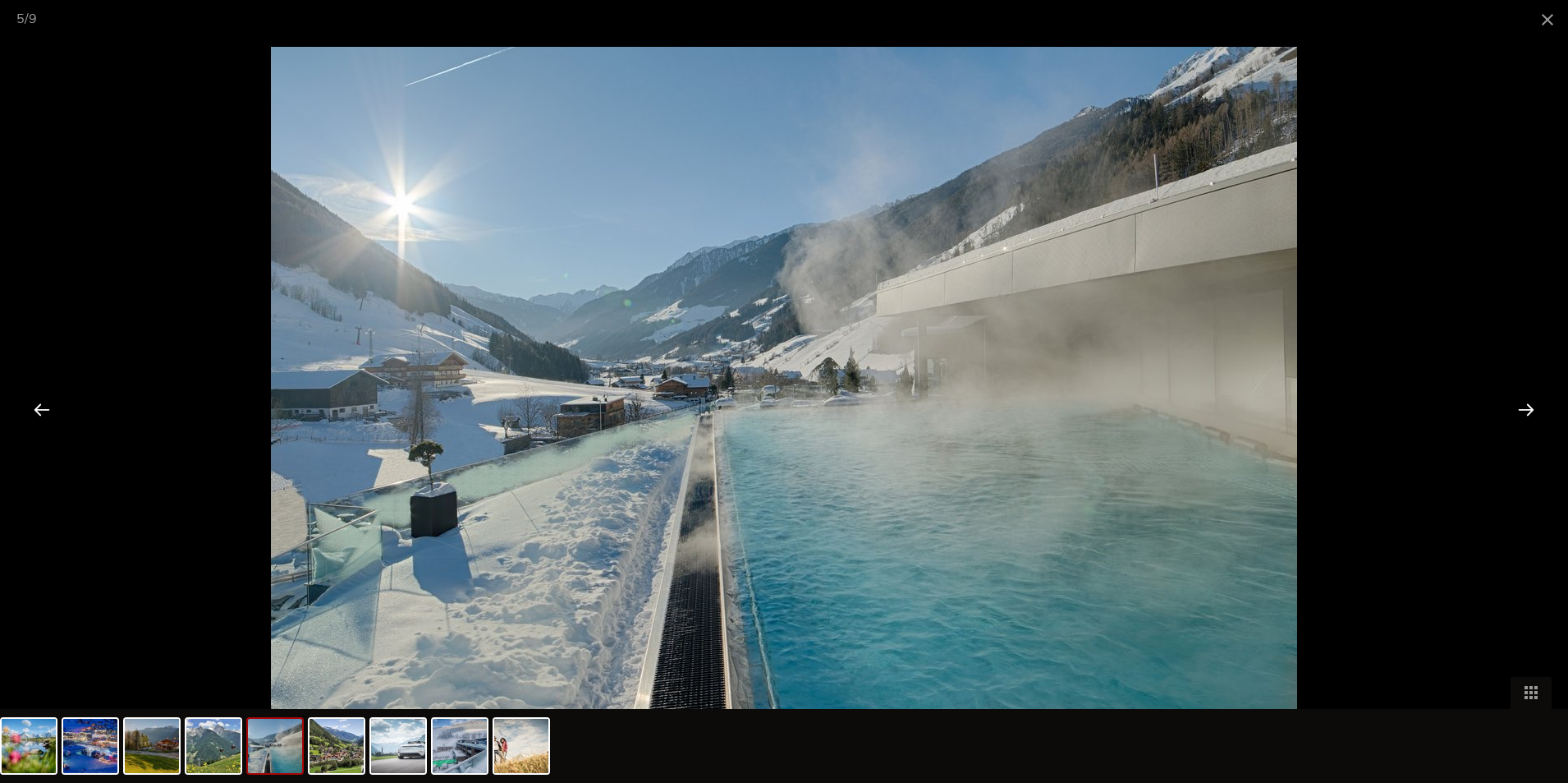
click at [1532, 410] on div at bounding box center [1526, 408] width 51 height 51
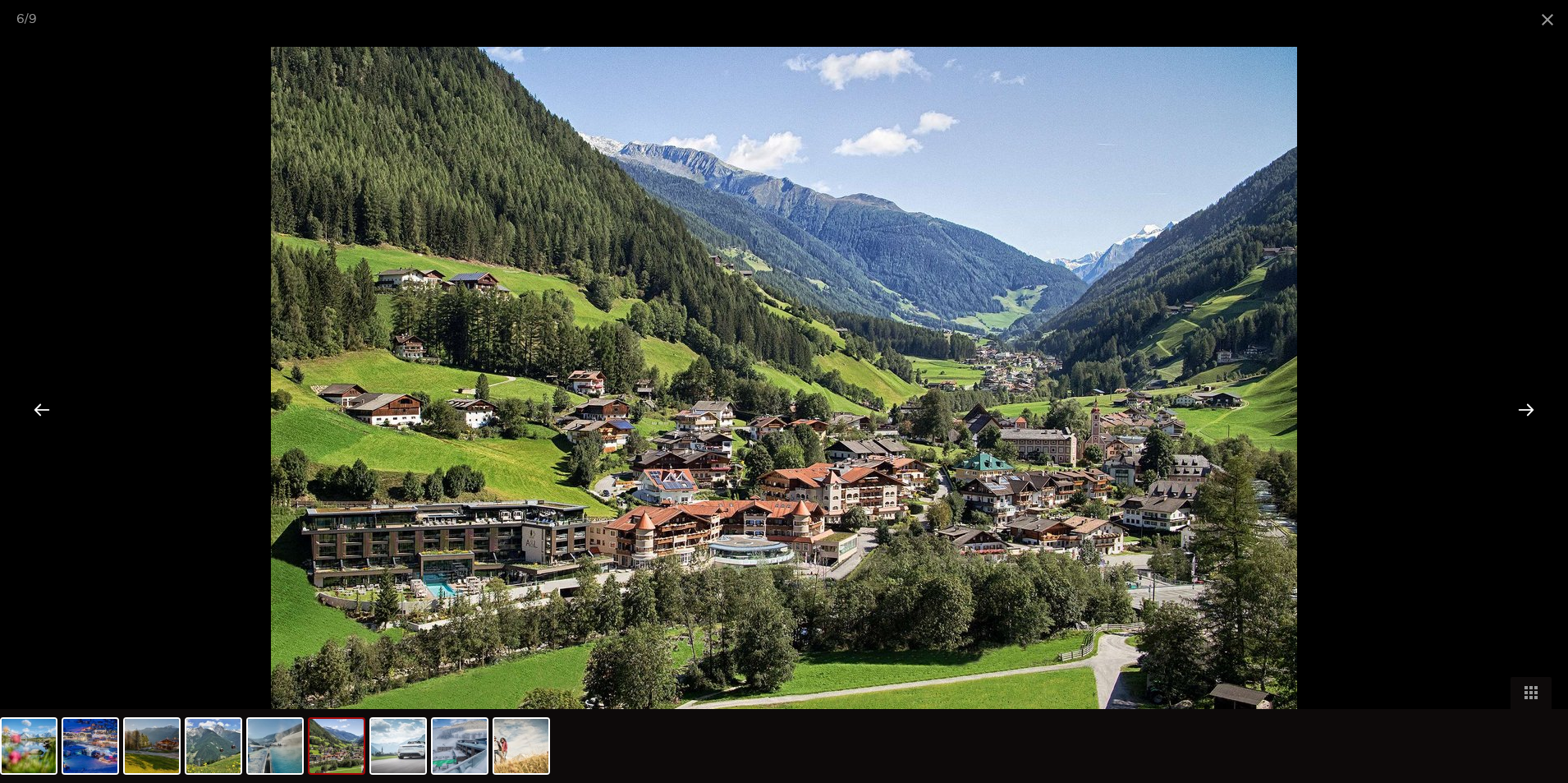
click at [1532, 410] on div at bounding box center [1526, 408] width 51 height 51
